Goal: Transaction & Acquisition: Download file/media

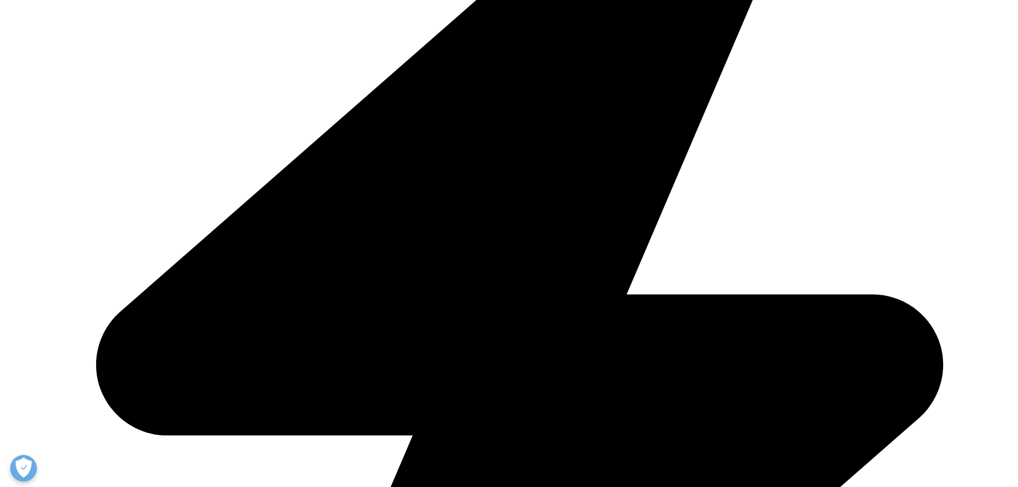
scroll to position [1763, 0]
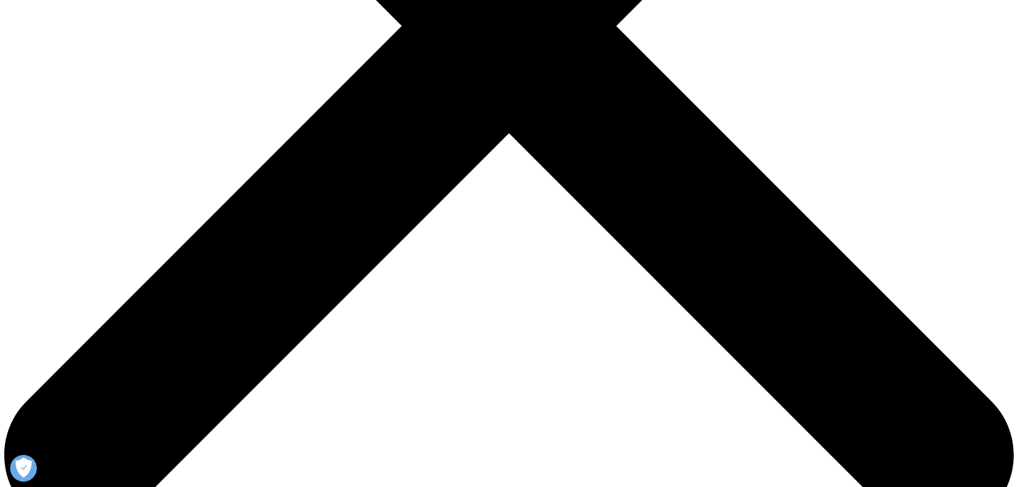
scroll to position [520, 0]
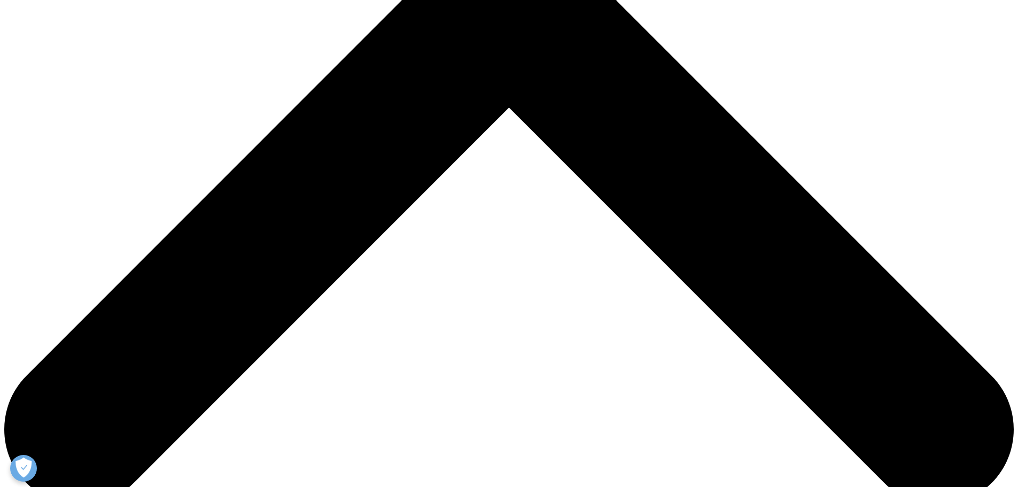
type input "Ji-Hong"
type input "Boo"
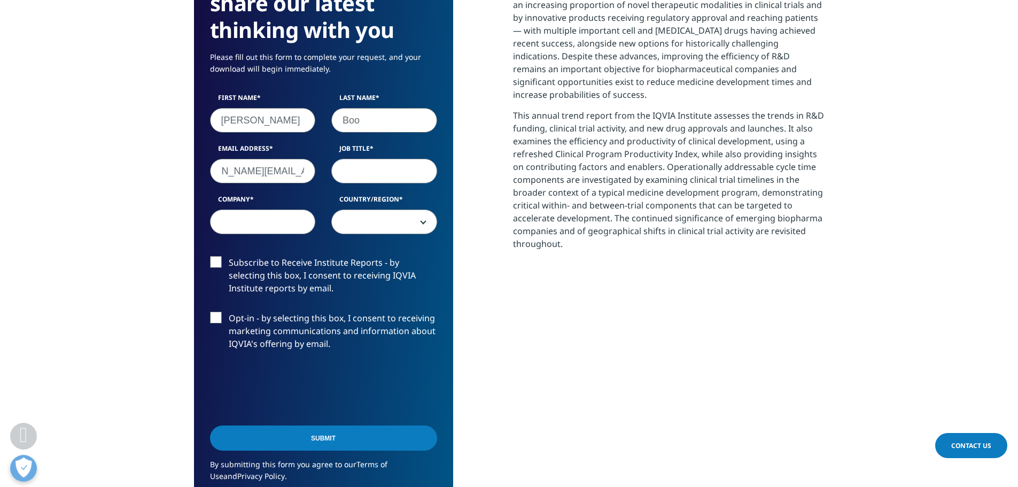
scroll to position [0, 47]
type input "jihong.boo@amcsciences.com"
type input "CEO"
type input "AMC Sciences"
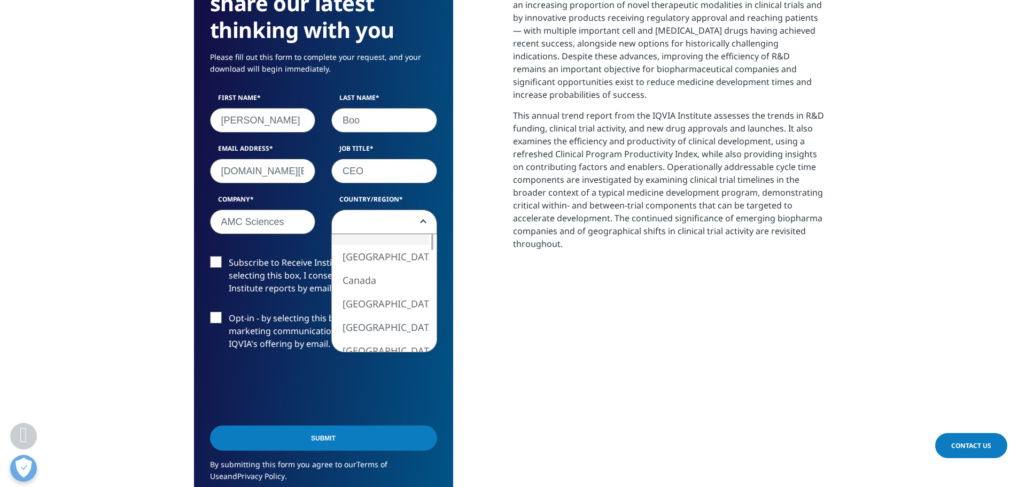
click at [405, 218] on span at bounding box center [384, 222] width 105 height 25
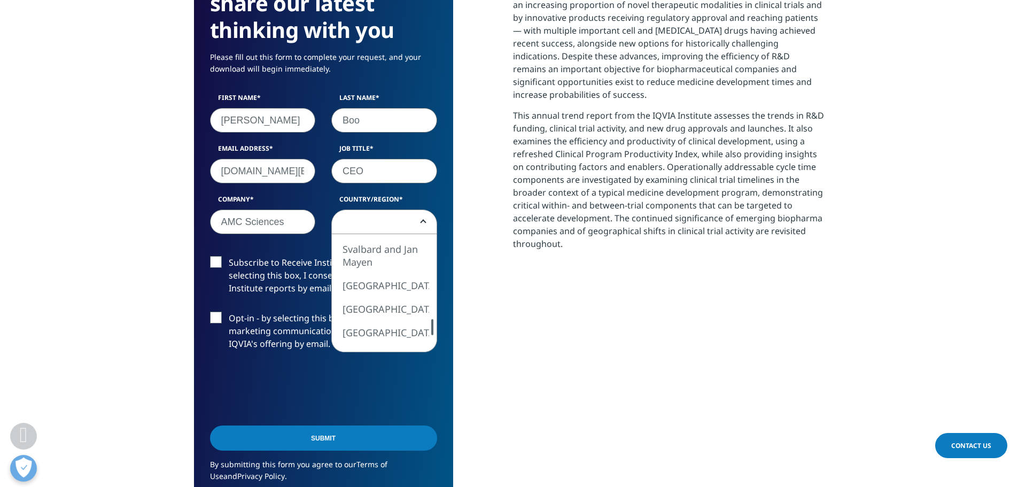
select select "South Korea"
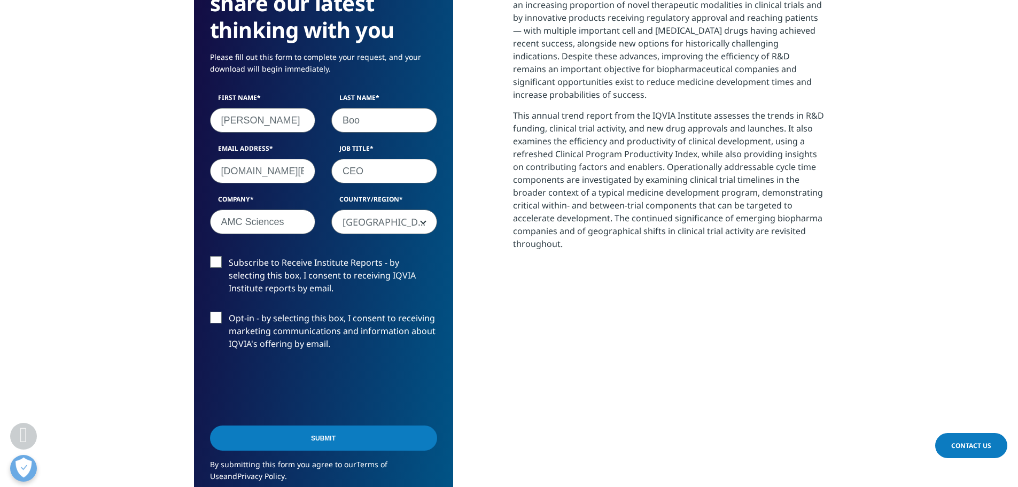
click at [406, 439] on input "Submit" at bounding box center [323, 437] width 227 height 25
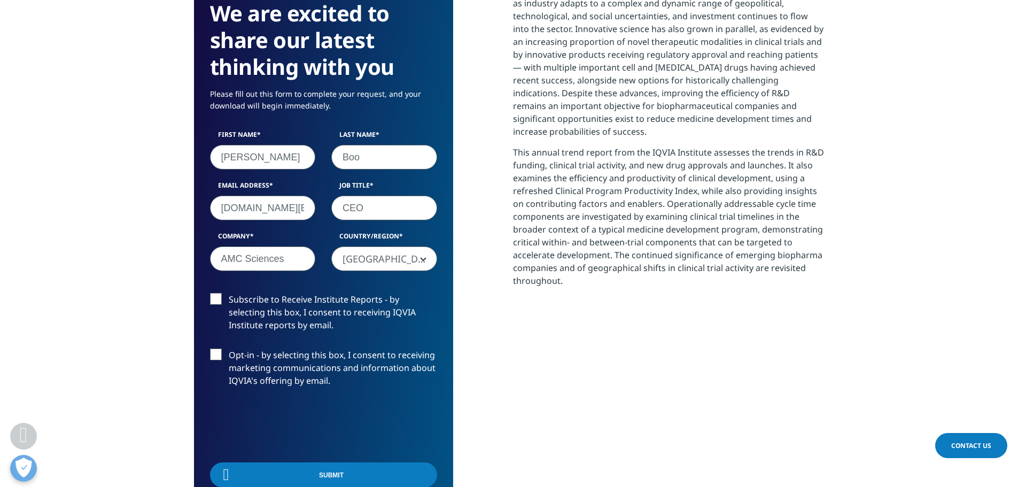
scroll to position [338, 630]
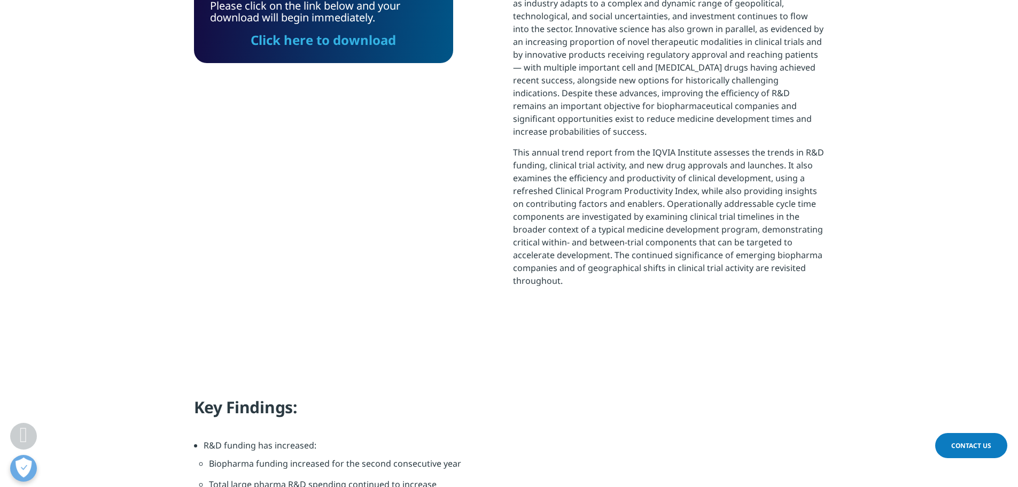
click at [349, 40] on link "Click here to download" at bounding box center [323, 40] width 145 height 18
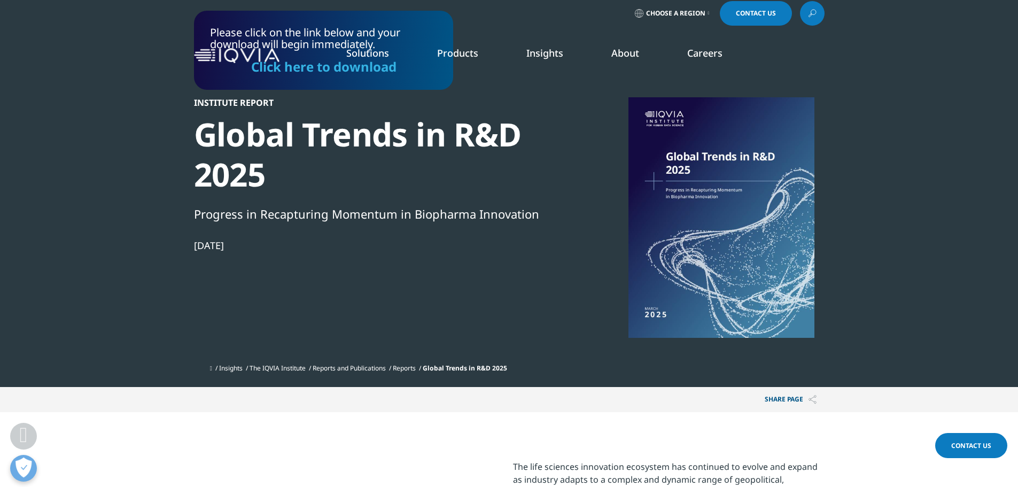
scroll to position [0, 0]
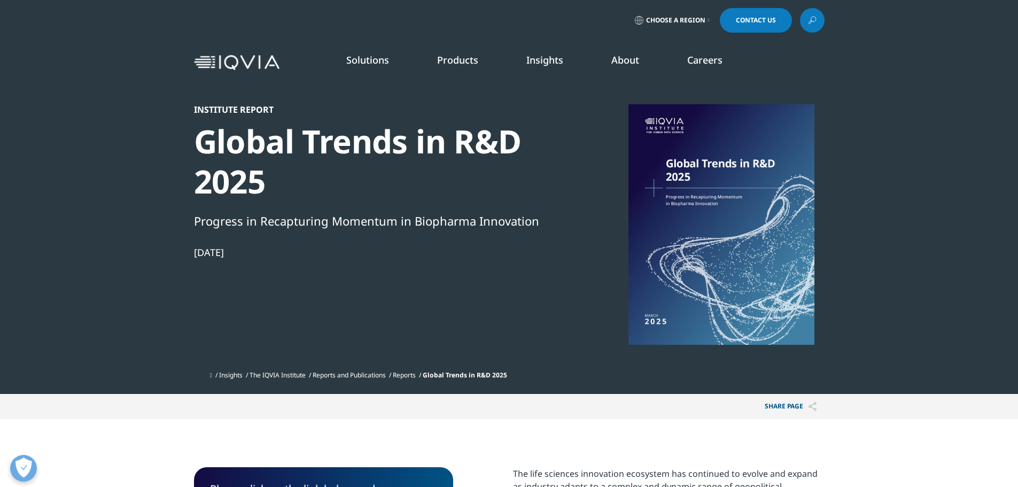
click at [311, 193] on link "SEE LATEST REPORTS" at bounding box center [363, 194] width 212 height 9
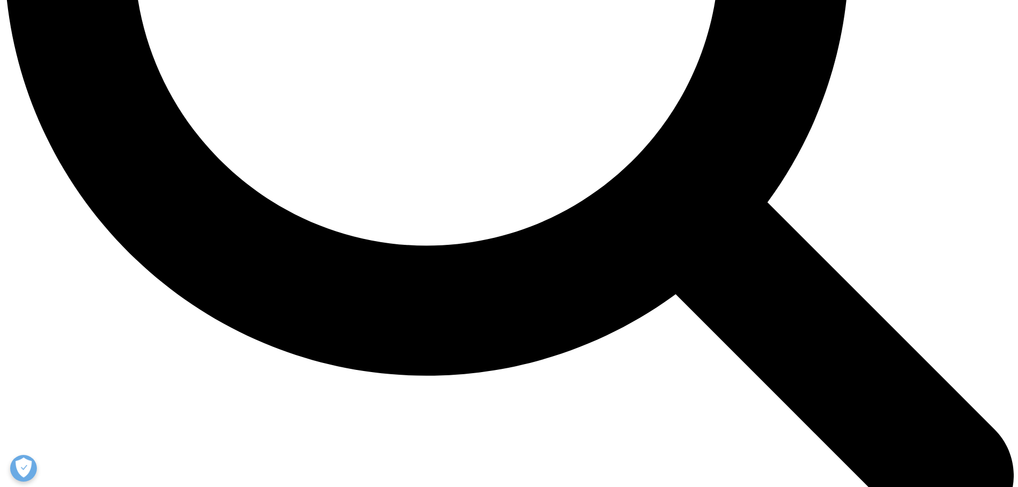
scroll to position [1563, 0]
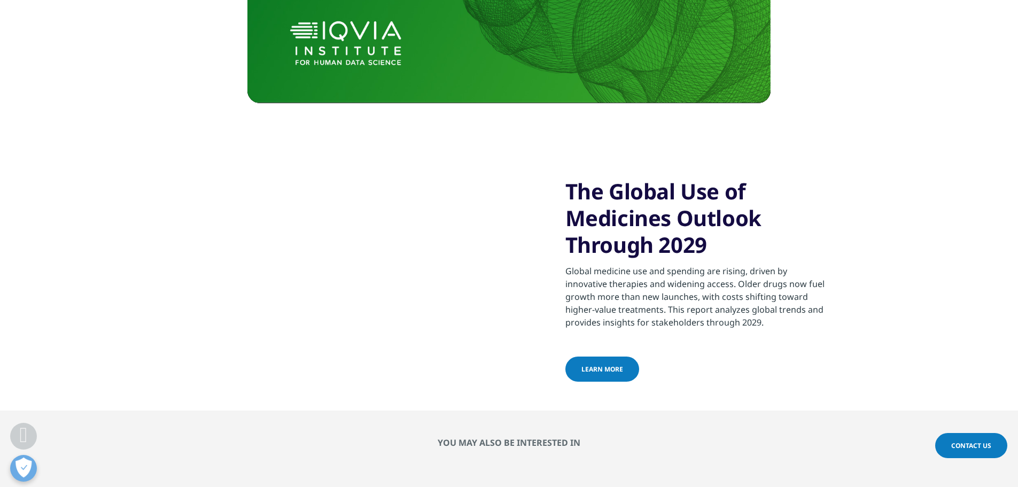
scroll to position [641, 0]
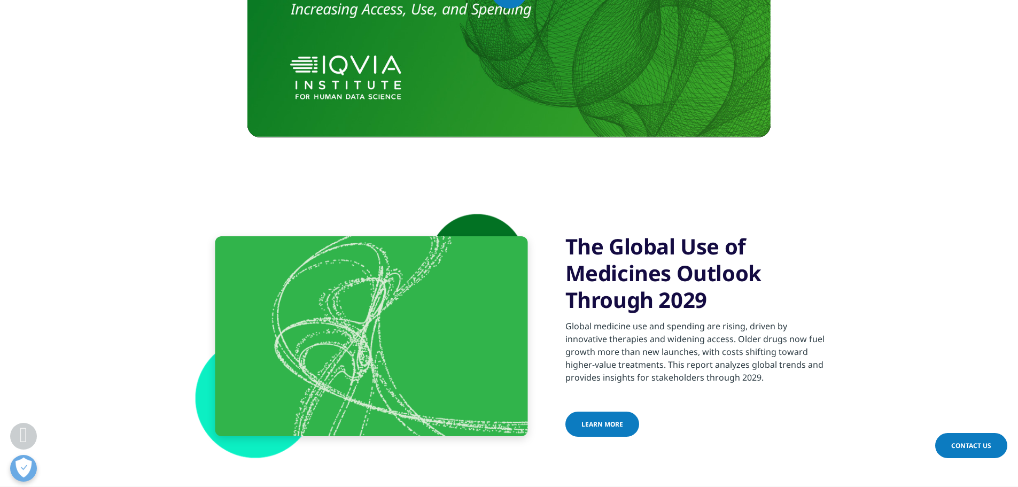
click at [611, 429] on span "learn more" at bounding box center [602, 423] width 42 height 9
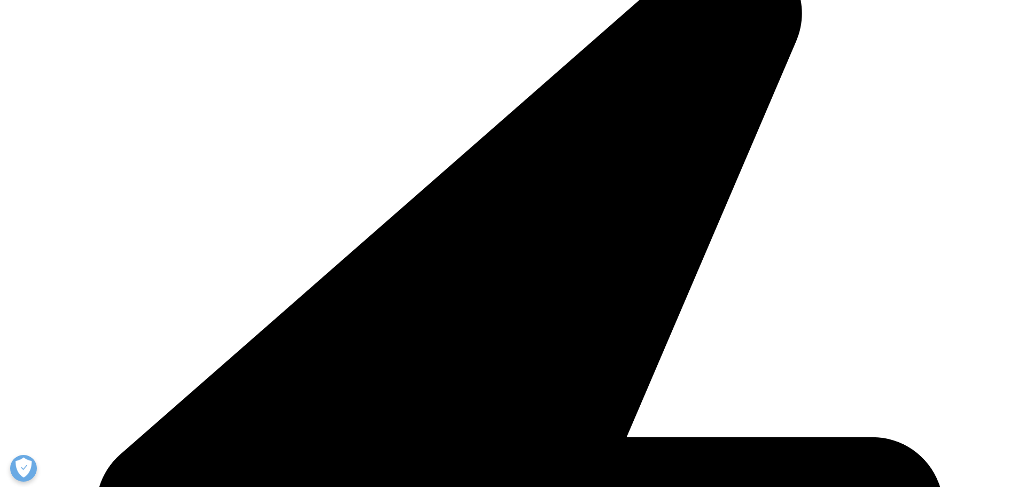
scroll to position [321, 0]
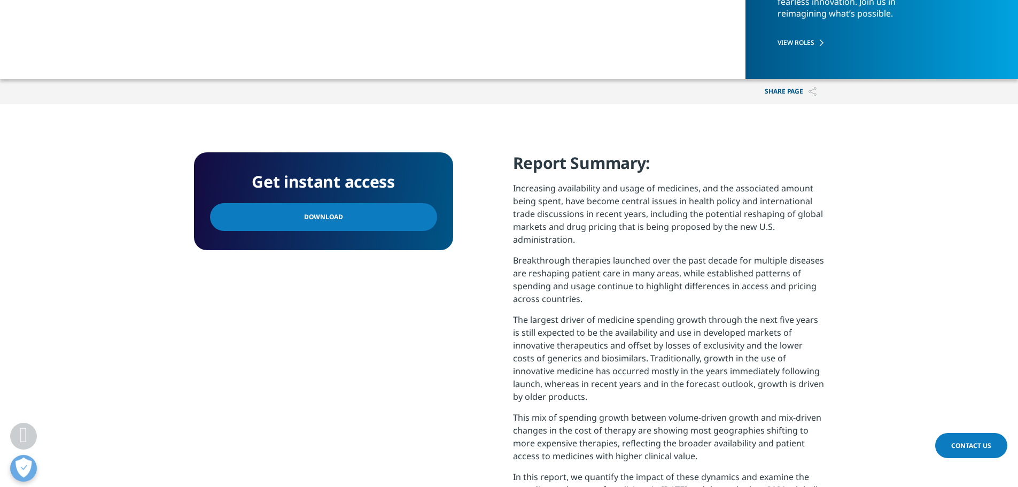
click at [336, 217] on span "Download" at bounding box center [323, 217] width 39 height 12
